Goal: Check status: Check status

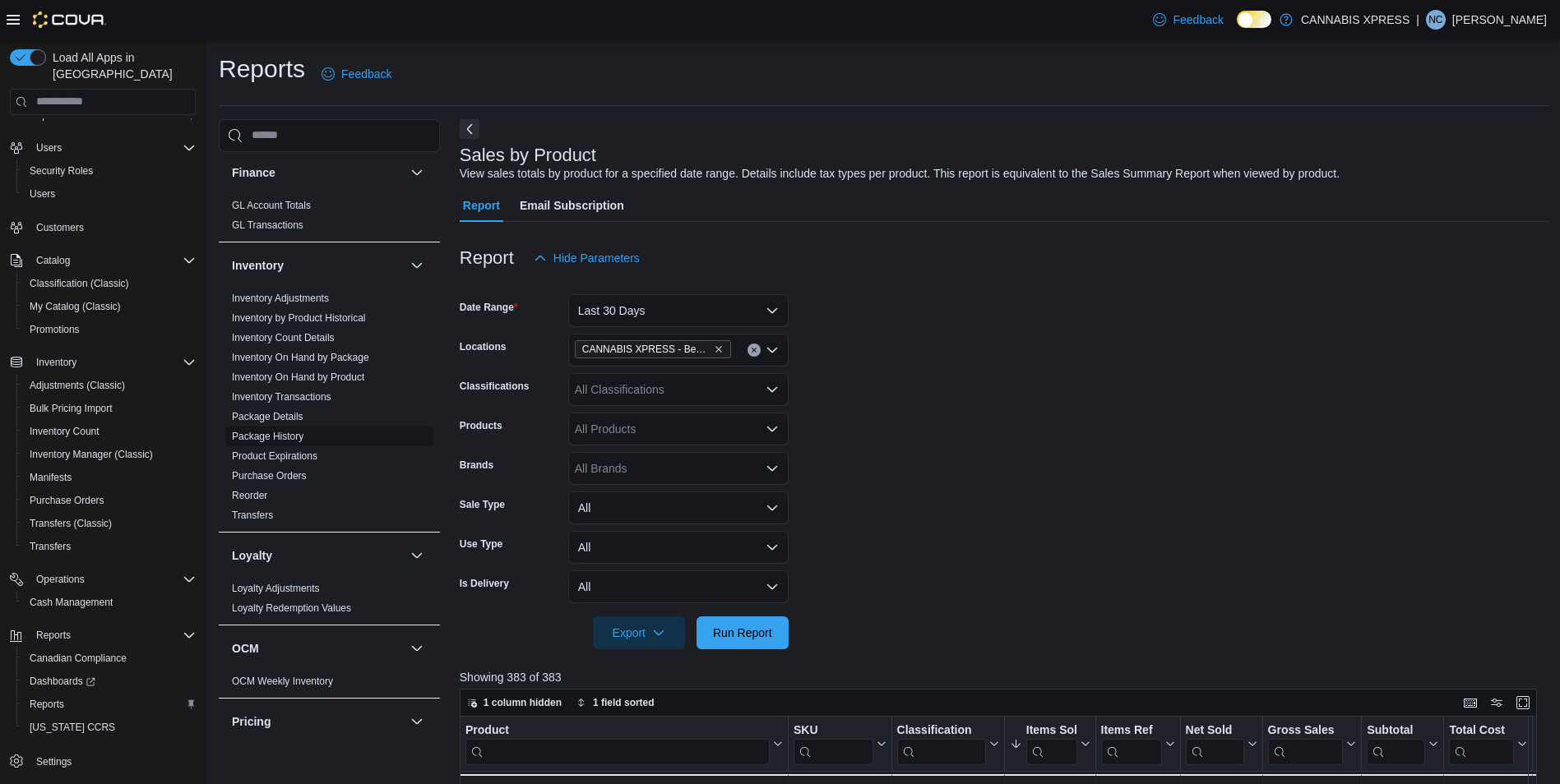
scroll to position [421, 0]
drag, startPoint x: 292, startPoint y: 483, endPoint x: 728, endPoint y: 302, distance: 472.1
click at [292, 483] on link "Purchase Orders" at bounding box center [269, 487] width 75 height 11
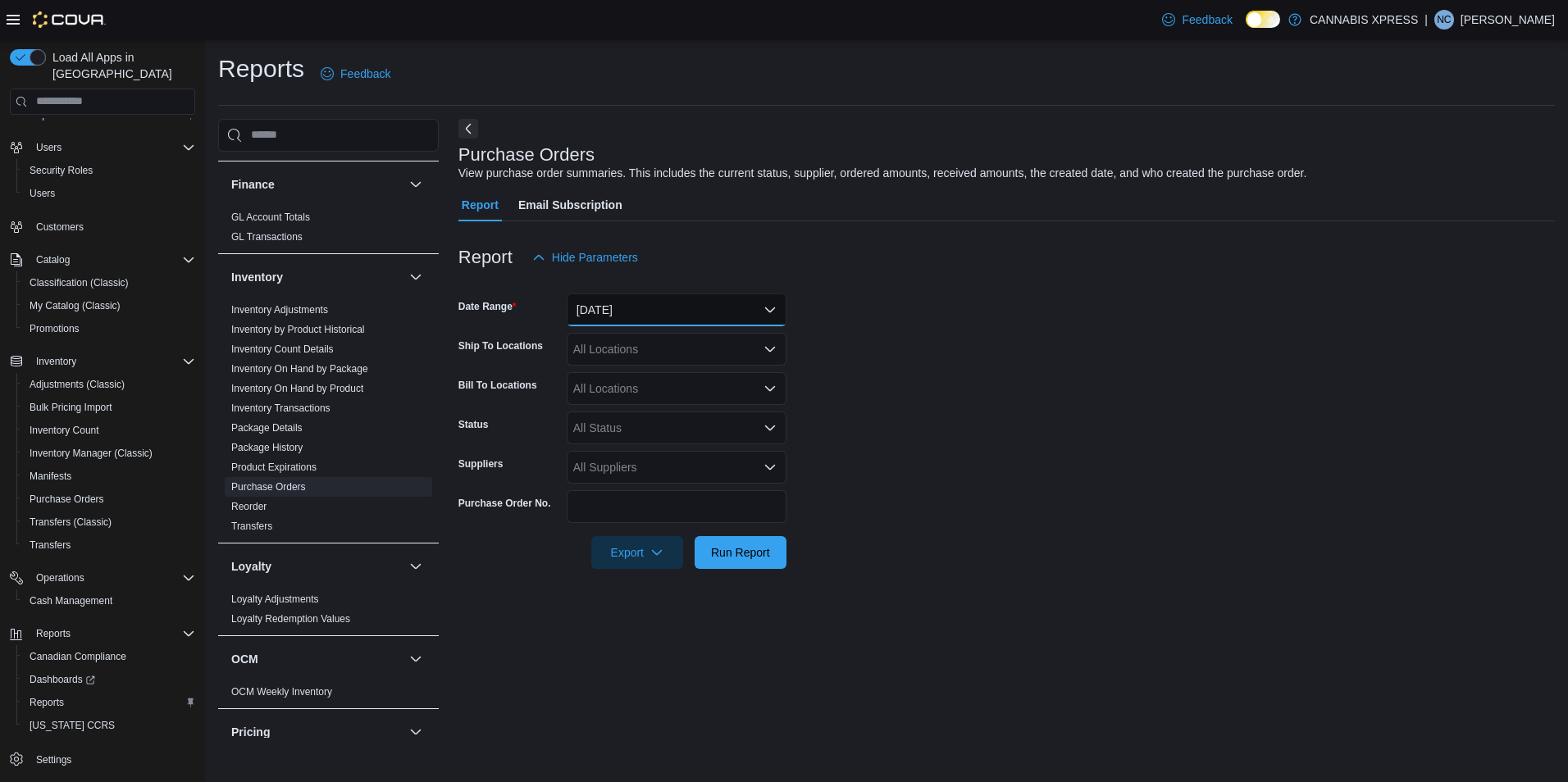
click at [710, 311] on button "[DATE]" at bounding box center [677, 310] width 220 height 33
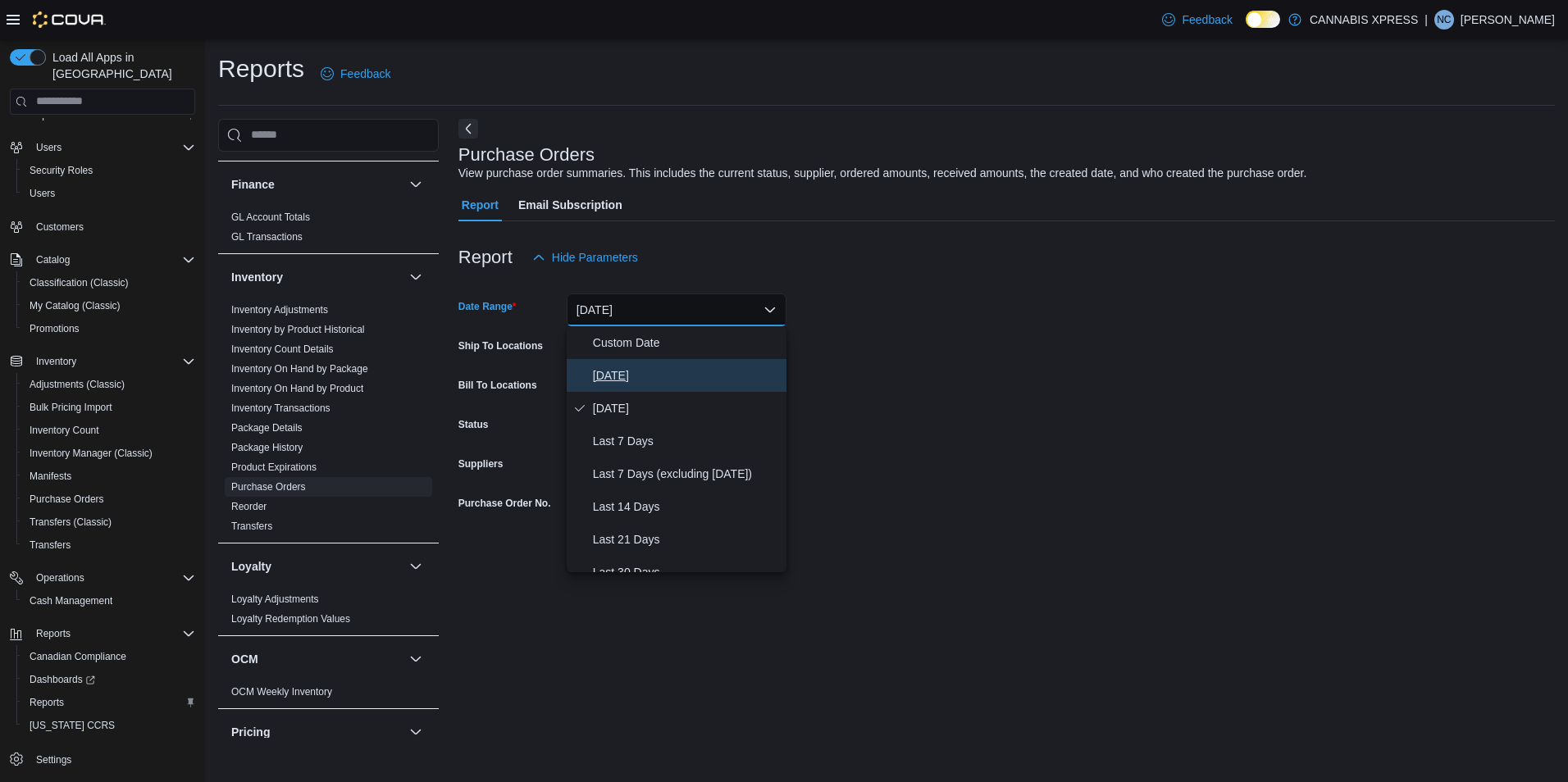
click at [620, 371] on span "[DATE]" at bounding box center [686, 375] width 187 height 20
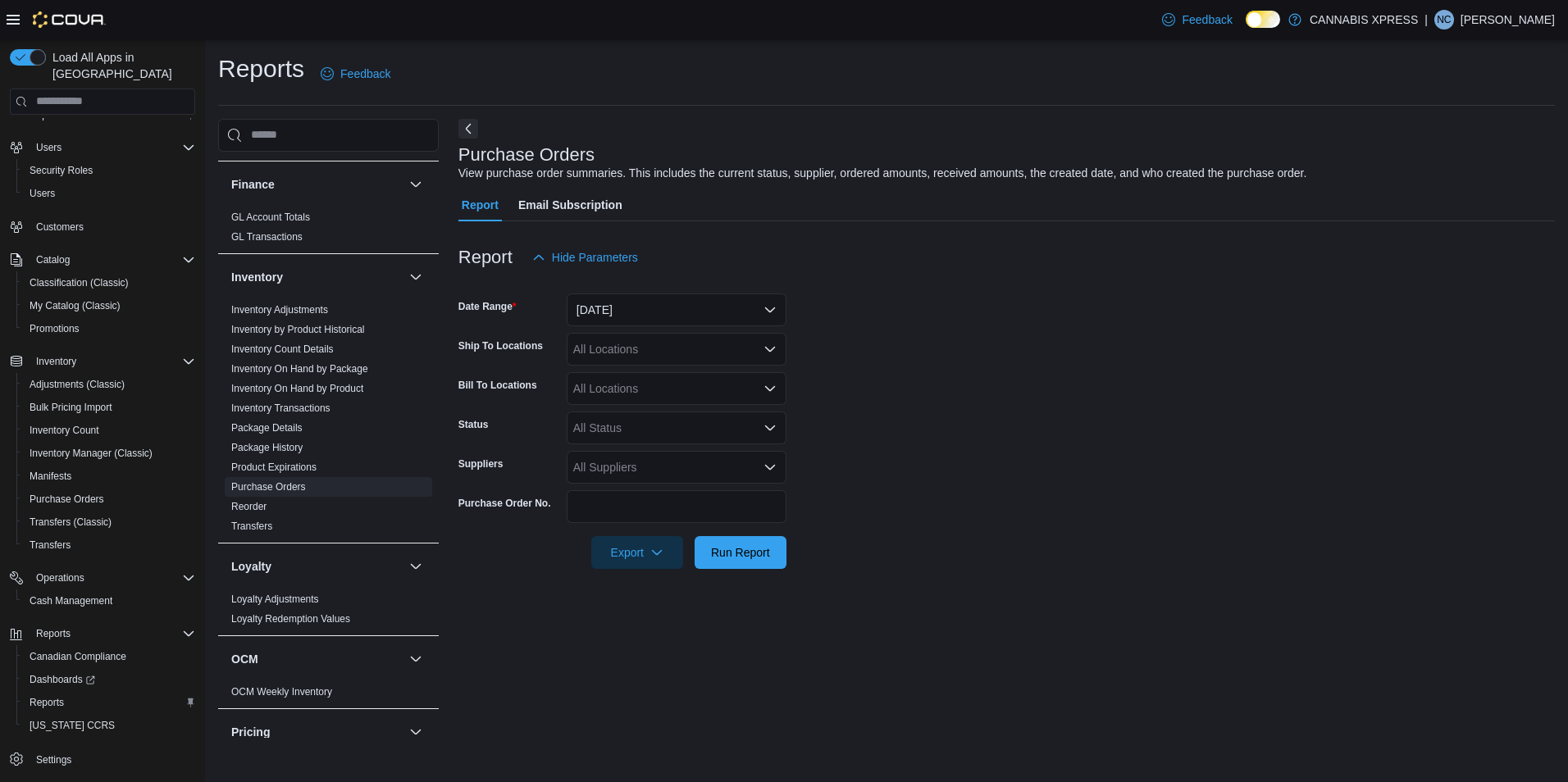
drag, startPoint x: 882, startPoint y: 485, endPoint x: 781, endPoint y: 535, distance: 112.7
click at [878, 486] on form "Date Range [DATE] Ship To Locations All Locations Bill To Locations All Locatio…" at bounding box center [1006, 421] width 1096 height 295
click at [756, 559] on span "Run Report" at bounding box center [741, 551] width 59 height 16
click at [1149, 292] on form "Date Range [DATE] Ship To Locations All Locations Bill To Locations All Locatio…" at bounding box center [1000, 421] width 1084 height 295
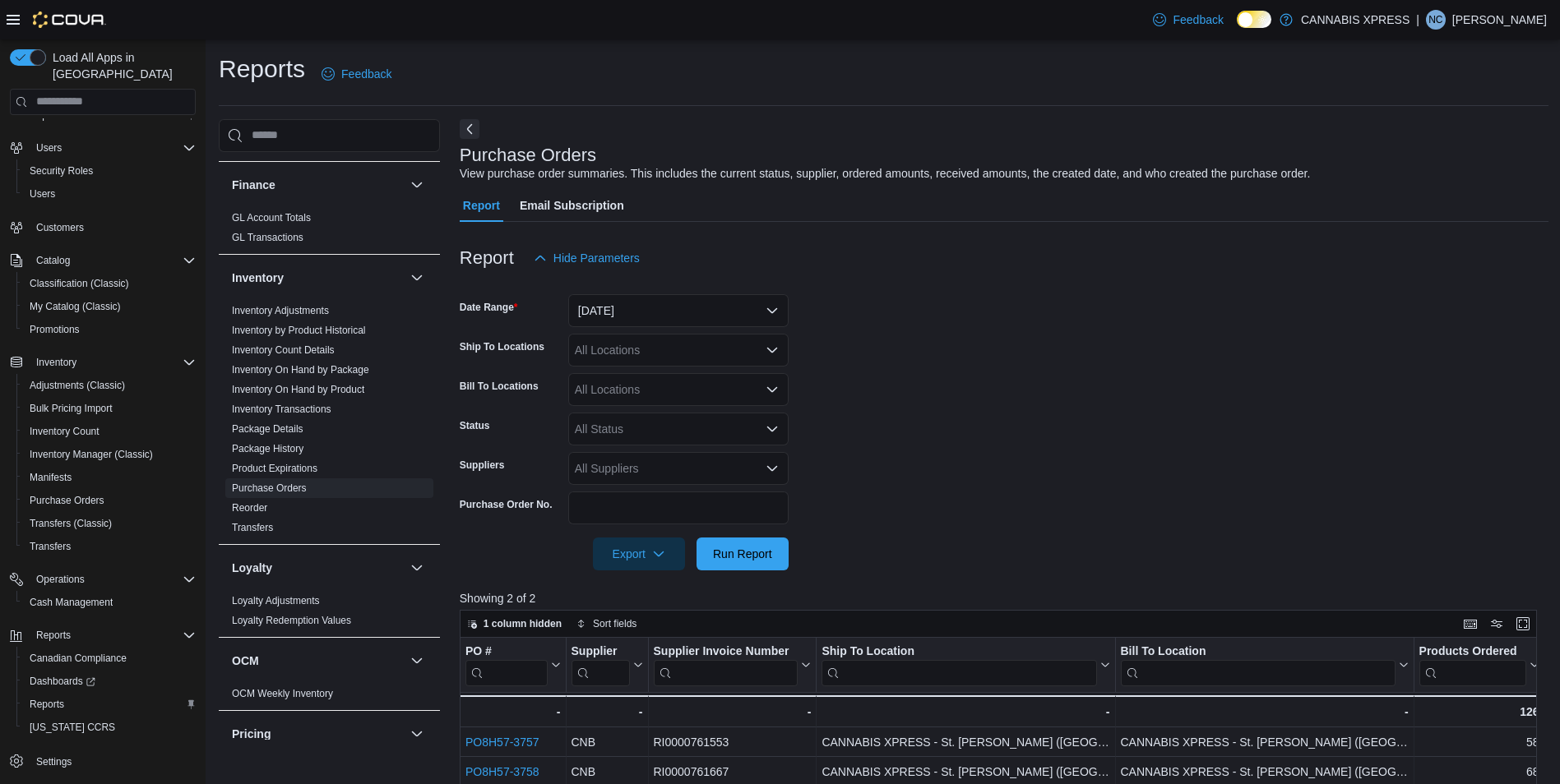
drag, startPoint x: 1152, startPoint y: 293, endPoint x: 1031, endPoint y: 356, distance: 136.4
click at [1031, 356] on form "Date Range [DATE] Ship To Locations All Locations Bill To Locations All Locatio…" at bounding box center [1004, 422] width 1089 height 296
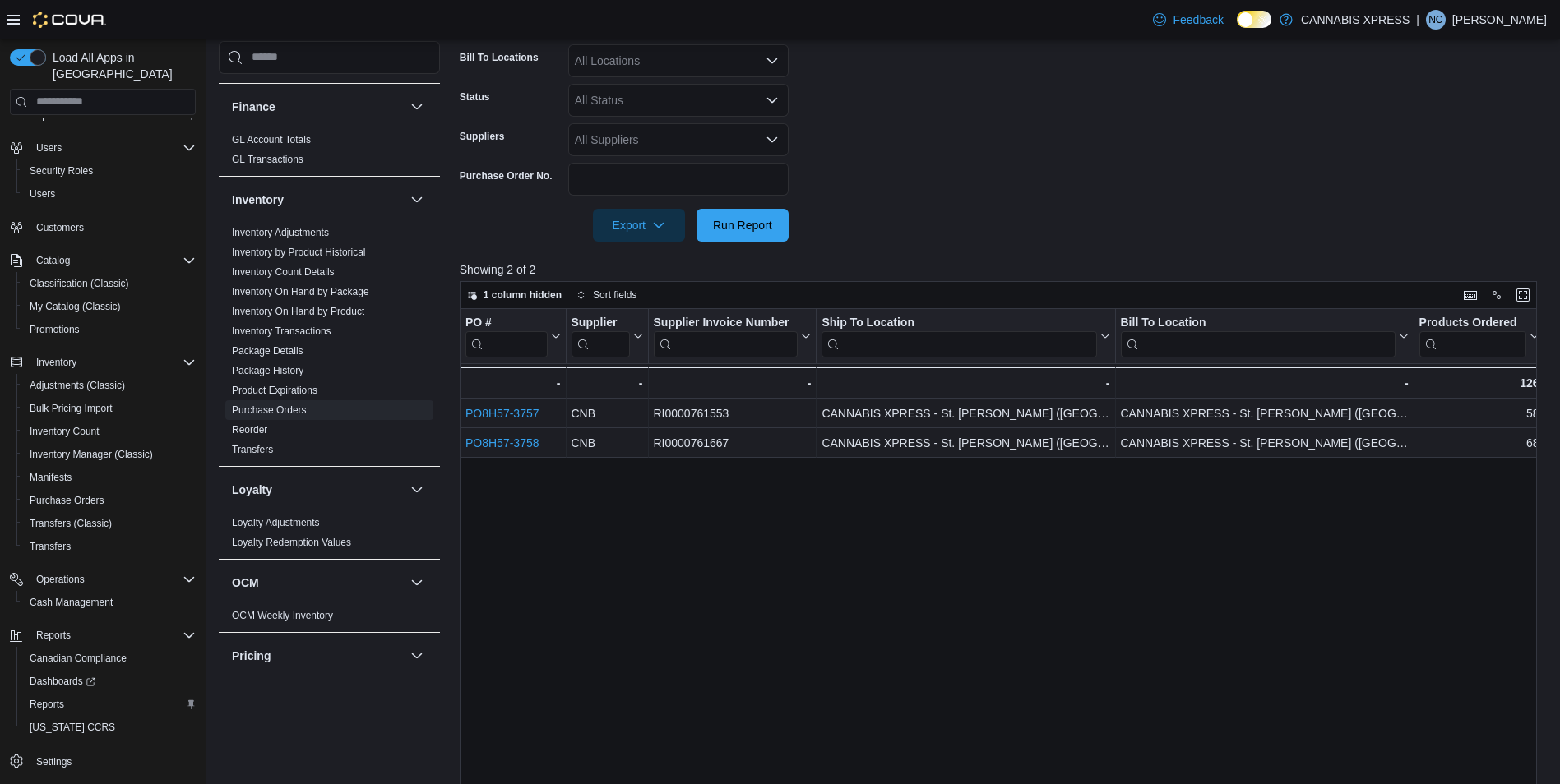
click at [922, 634] on div "PO # Click to view column header actions Supplier Click to view column header a…" at bounding box center [1004, 608] width 1089 height 599
